Goal: Use online tool/utility

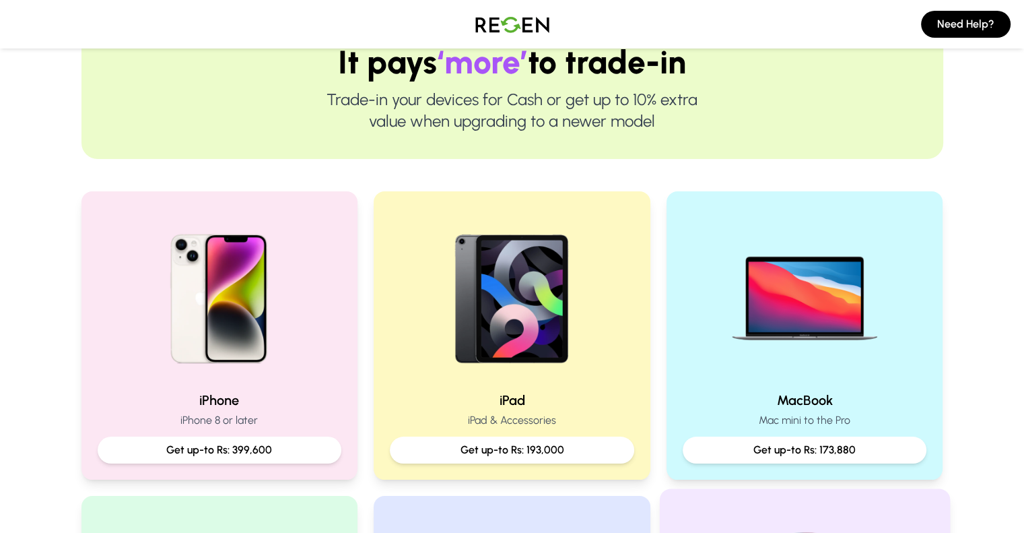
scroll to position [269, 0]
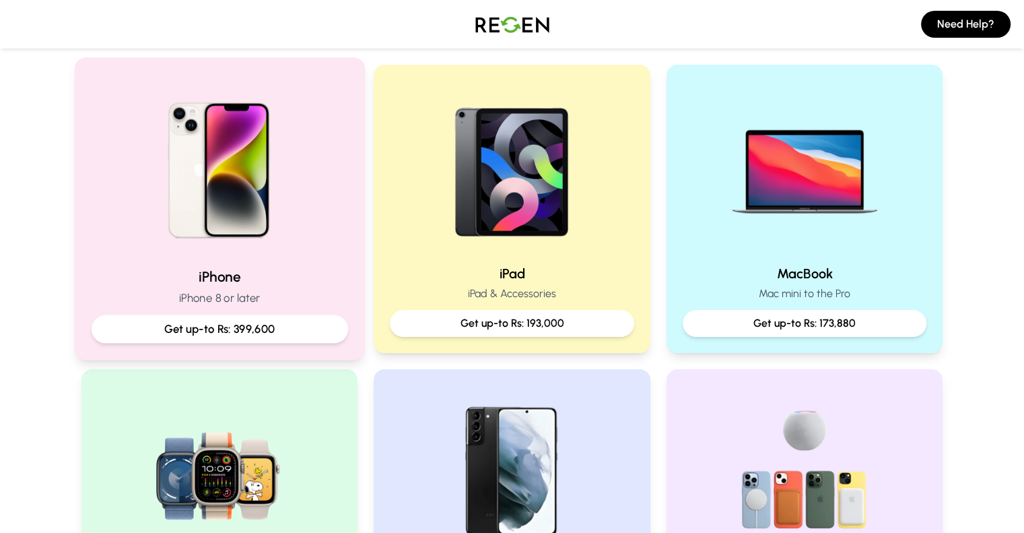
click at [271, 329] on p "Get up-to Rs: 399,600" at bounding box center [219, 329] width 234 height 17
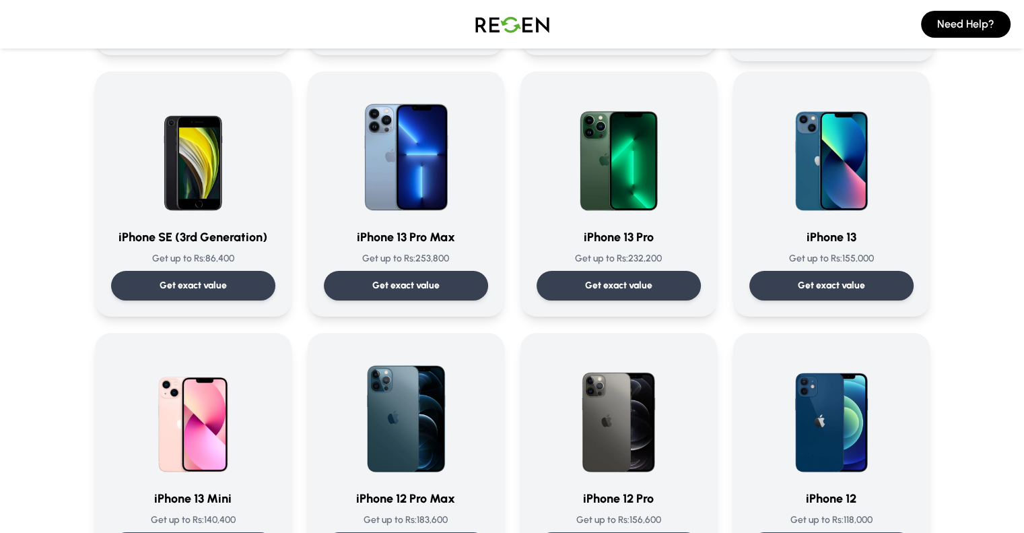
scroll to position [606, 0]
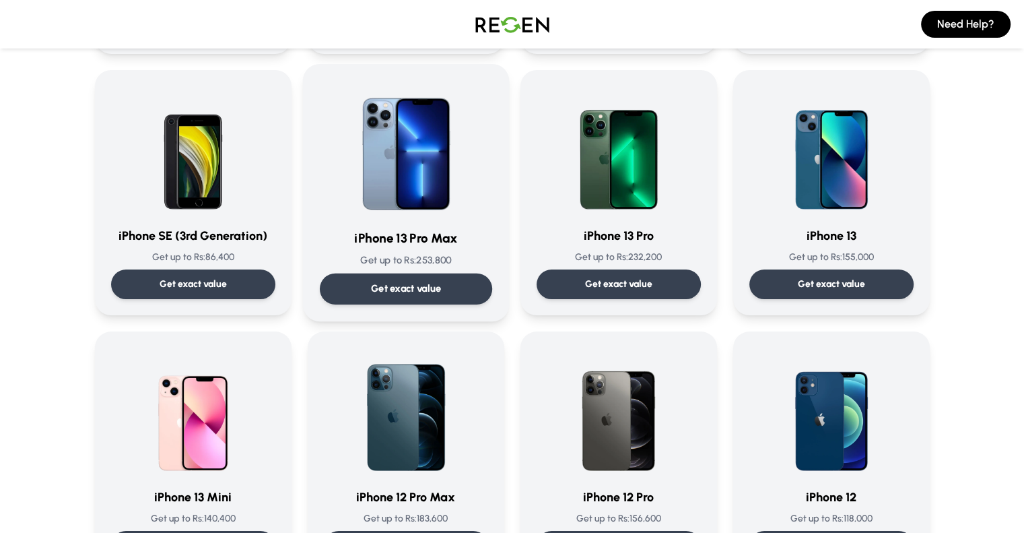
click at [428, 274] on div "Get exact value" at bounding box center [405, 288] width 172 height 31
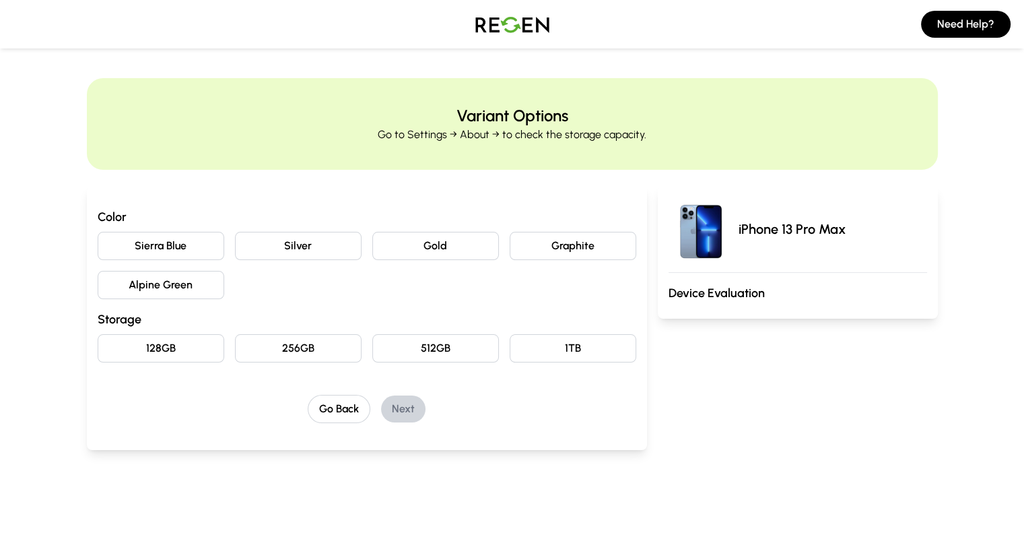
click at [239, 356] on button "256GB" at bounding box center [298, 348] width 127 height 28
click at [140, 248] on button "Sierra Blue" at bounding box center [161, 246] width 127 height 28
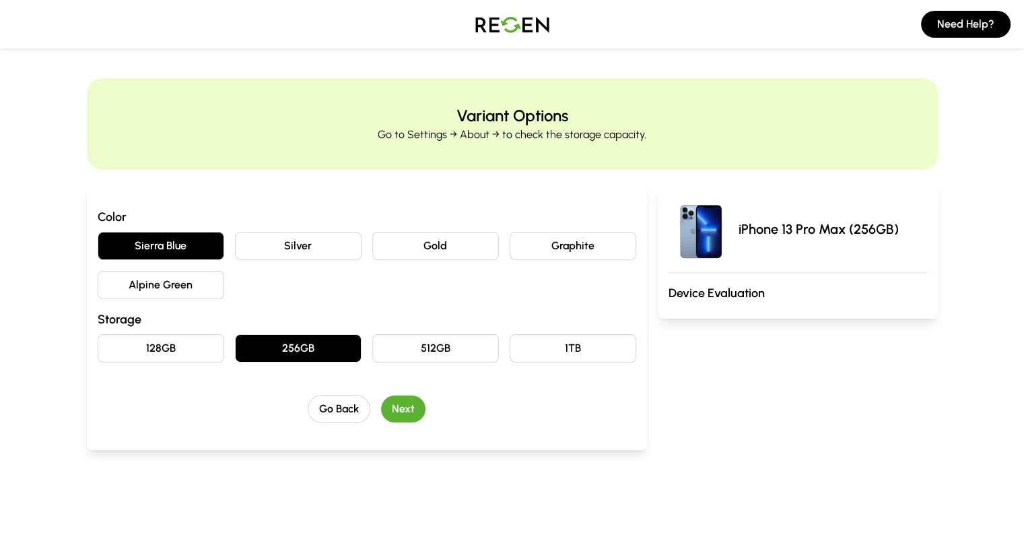
click at [381, 403] on button "Next" at bounding box center [403, 408] width 44 height 27
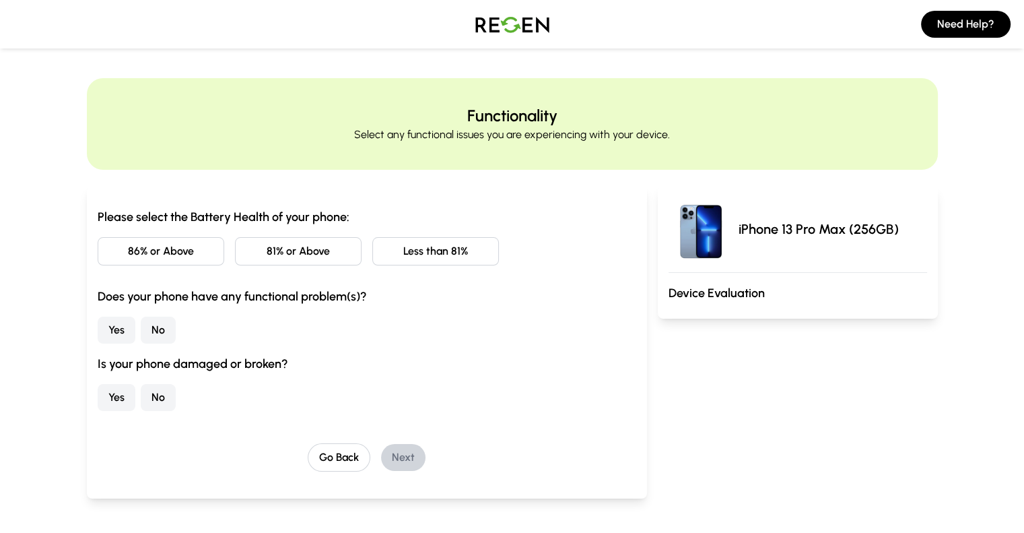
click at [145, 259] on button "86% or Above" at bounding box center [161, 251] width 127 height 28
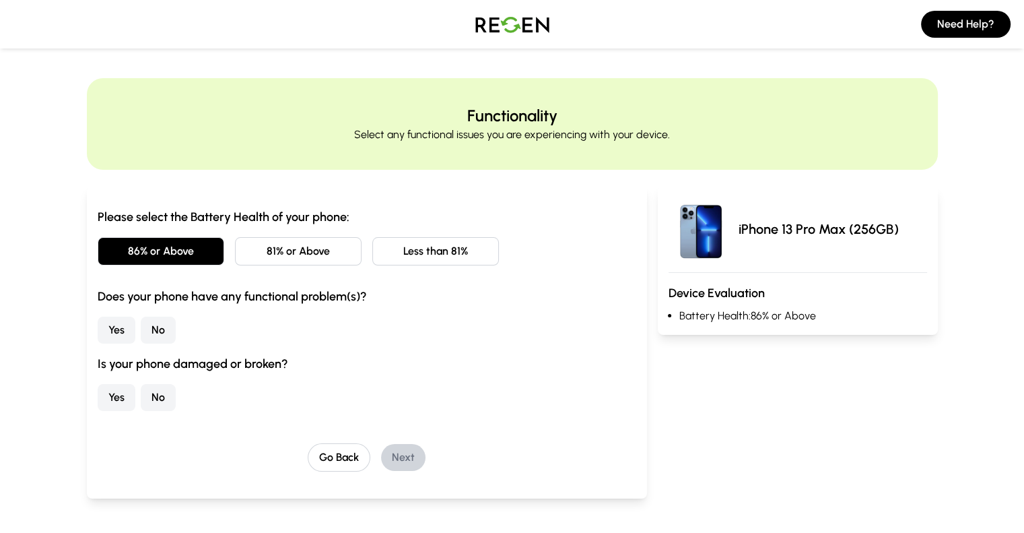
click at [141, 341] on button "No" at bounding box center [158, 329] width 35 height 27
click at [141, 397] on button "No" at bounding box center [158, 397] width 35 height 27
click at [381, 449] on button "Next" at bounding box center [403, 457] width 44 height 27
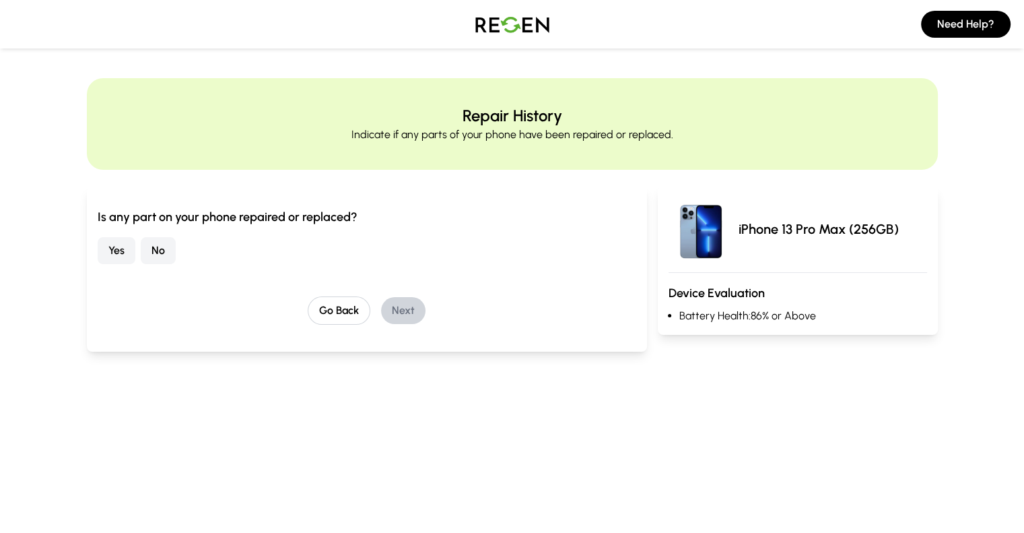
click at [141, 240] on button "No" at bounding box center [158, 250] width 35 height 27
click at [381, 321] on button "Next" at bounding box center [403, 310] width 44 height 27
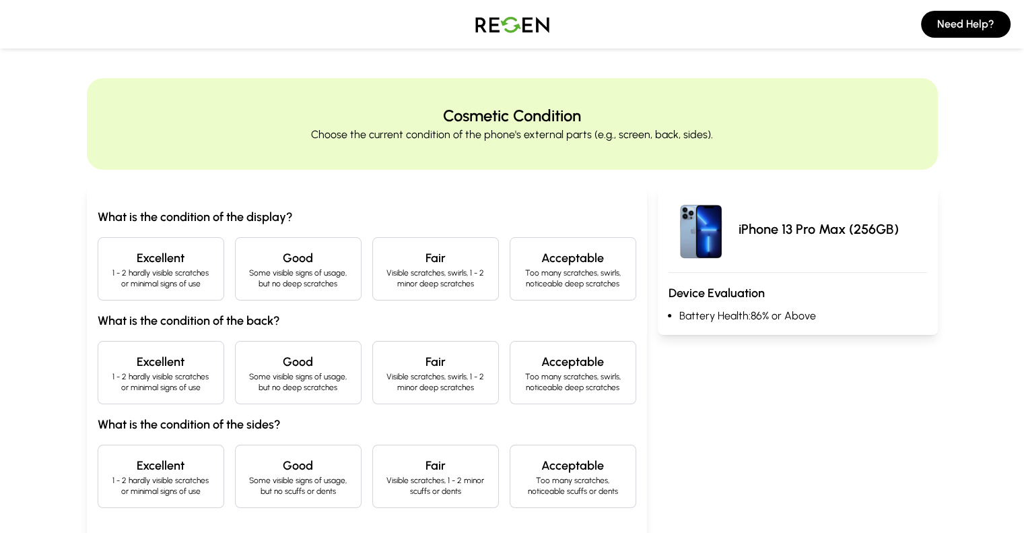
click at [139, 285] on p "1 - 2 hardly visible scratches or minimal signs of use" at bounding box center [161, 278] width 104 height 22
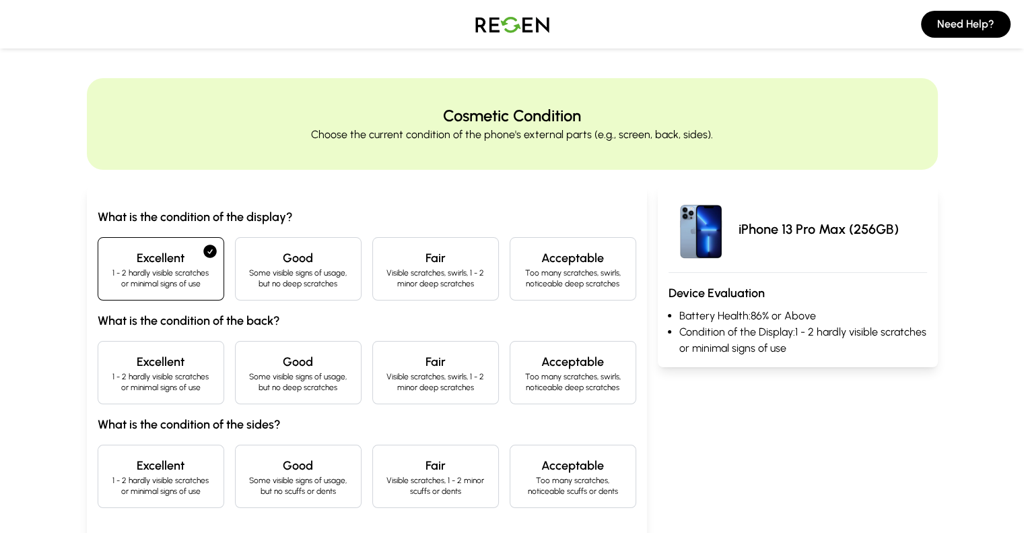
click at [127, 383] on p "1 - 2 hardly visible scratches or minimal signs of use" at bounding box center [161, 382] width 104 height 22
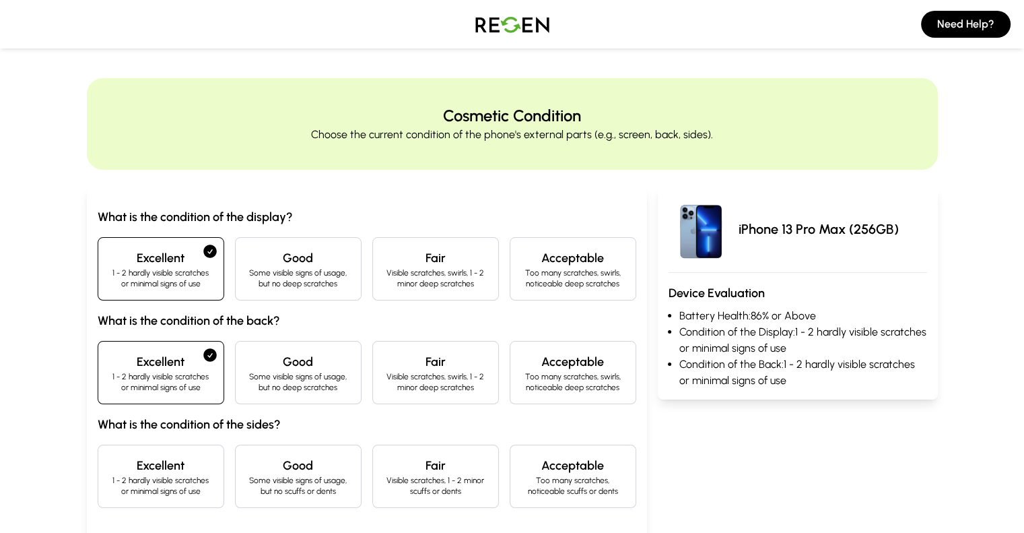
click at [125, 469] on h4 "Excellent" at bounding box center [161, 465] width 104 height 19
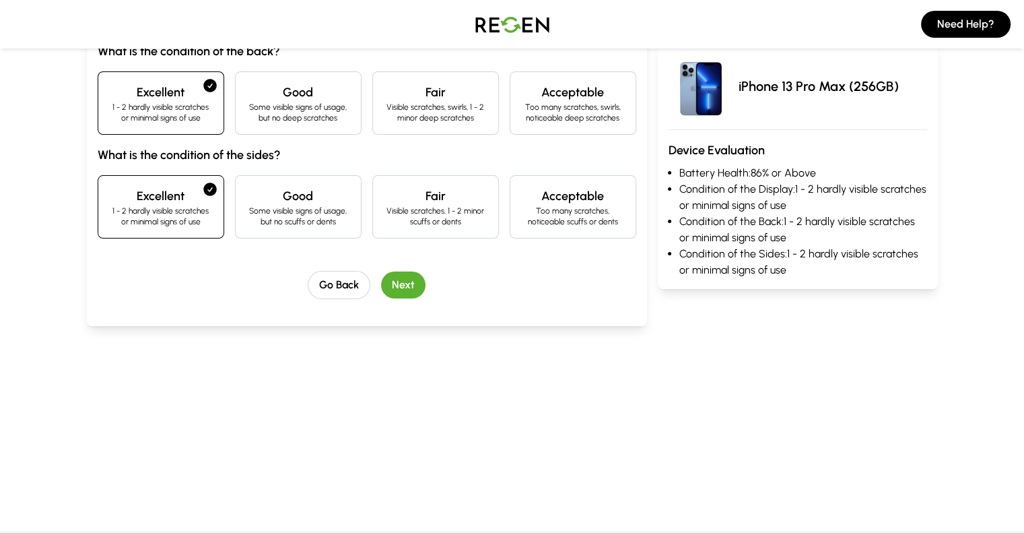
click at [381, 290] on button "Next" at bounding box center [403, 284] width 44 height 27
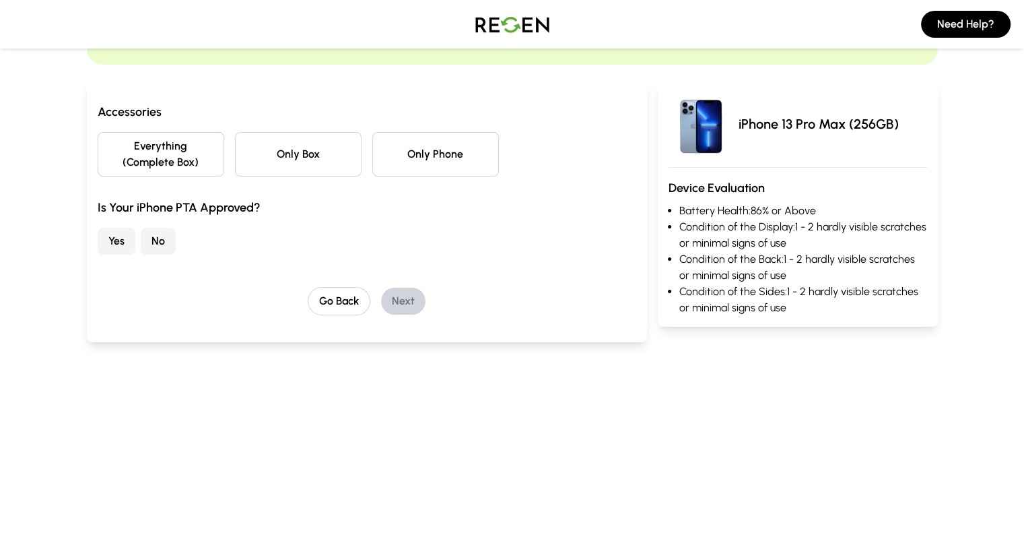
click at [135, 150] on button "Everything (Complete Box)" at bounding box center [161, 154] width 127 height 44
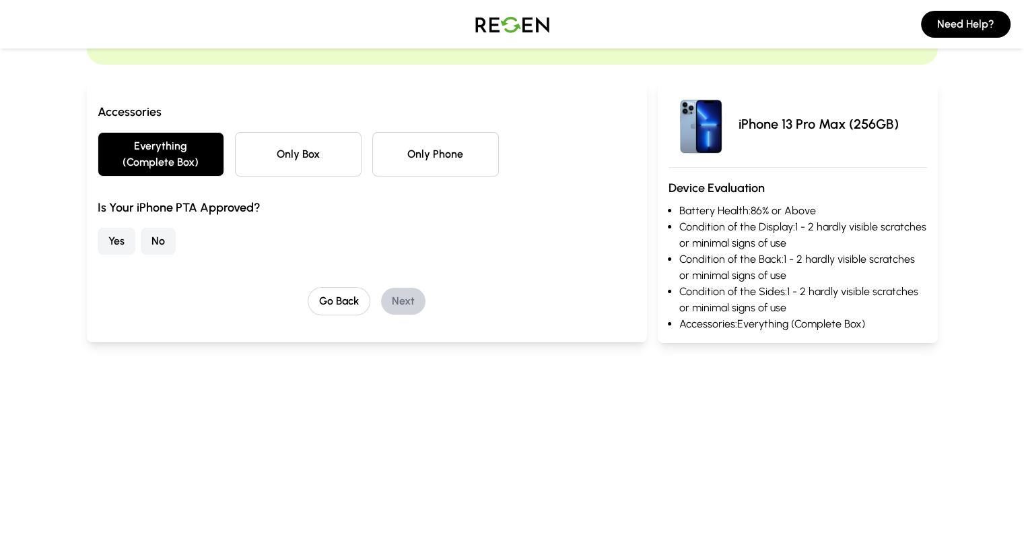
click at [141, 228] on button "No" at bounding box center [158, 241] width 35 height 27
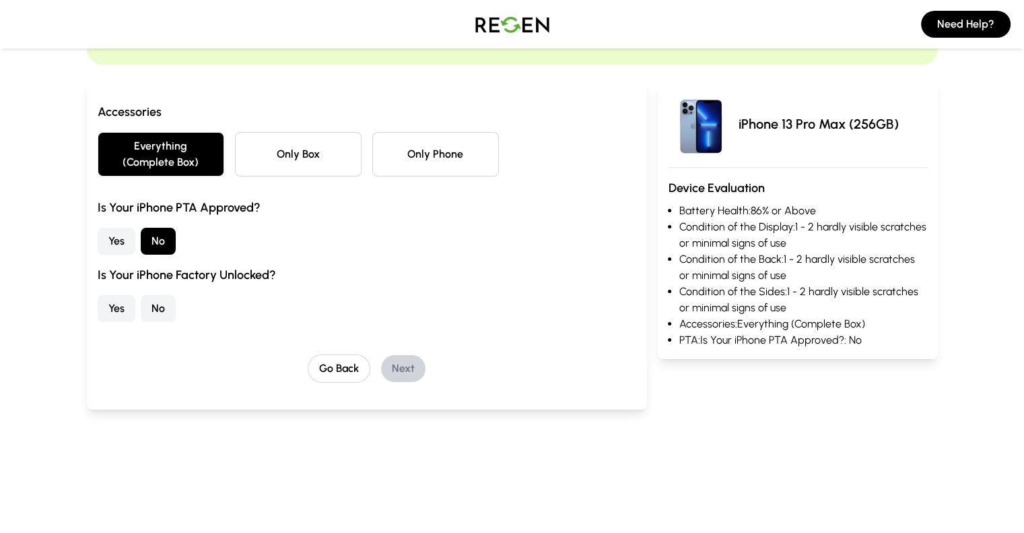
click at [98, 295] on button "Yes" at bounding box center [117, 308] width 38 height 27
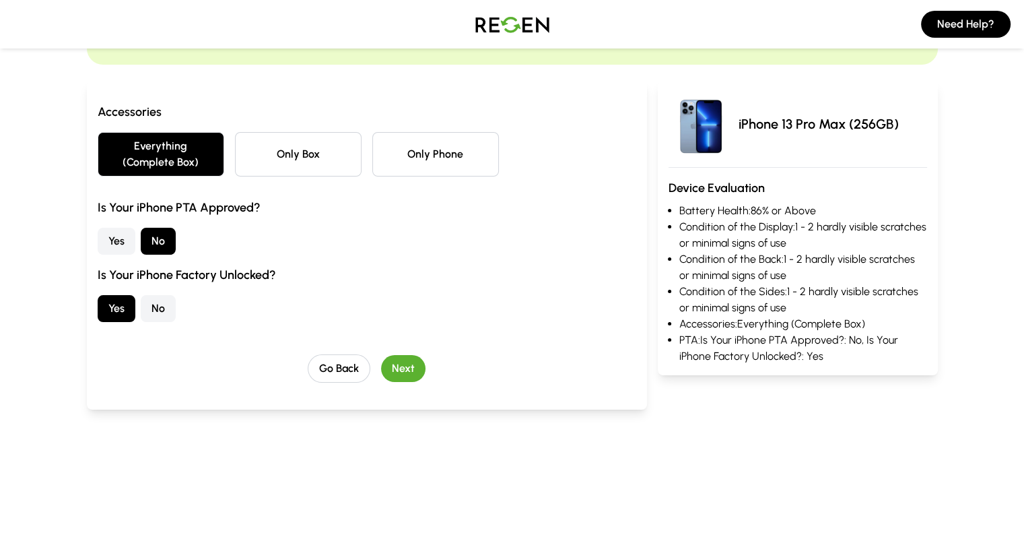
click at [385, 355] on button "Next" at bounding box center [403, 368] width 44 height 27
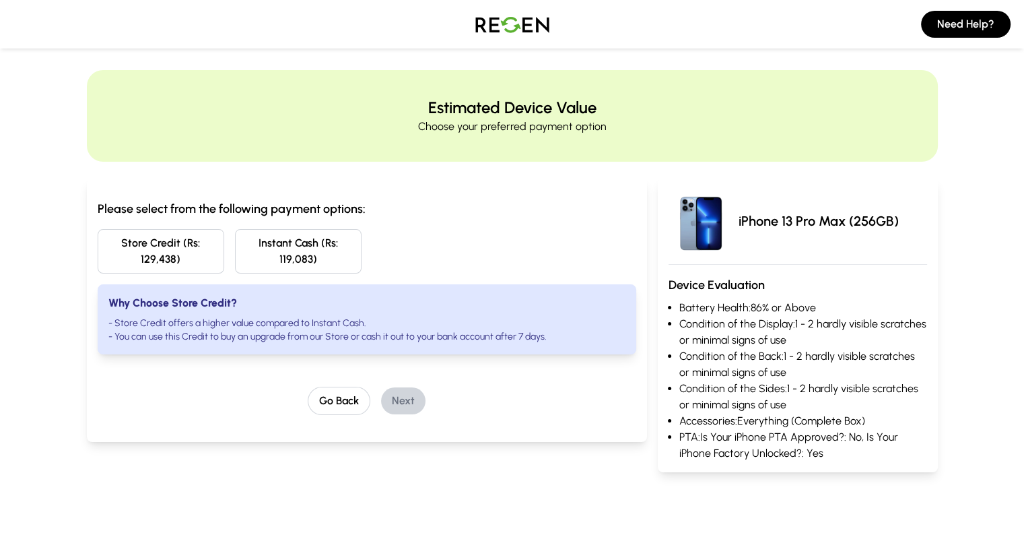
scroll to position [0, 0]
